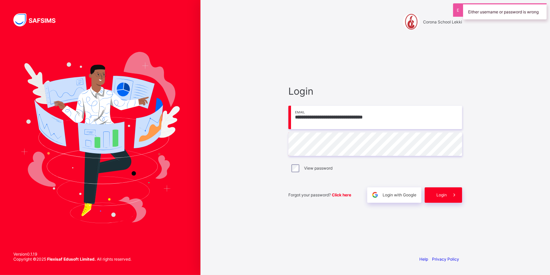
click at [234, 139] on div "**********" at bounding box center [374, 137] width 349 height 275
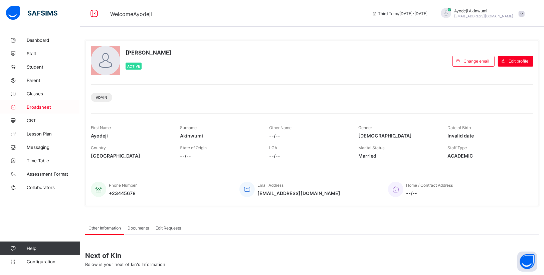
click at [43, 109] on span "Broadsheet" at bounding box center [53, 106] width 53 height 5
